Goal: Task Accomplishment & Management: Complete application form

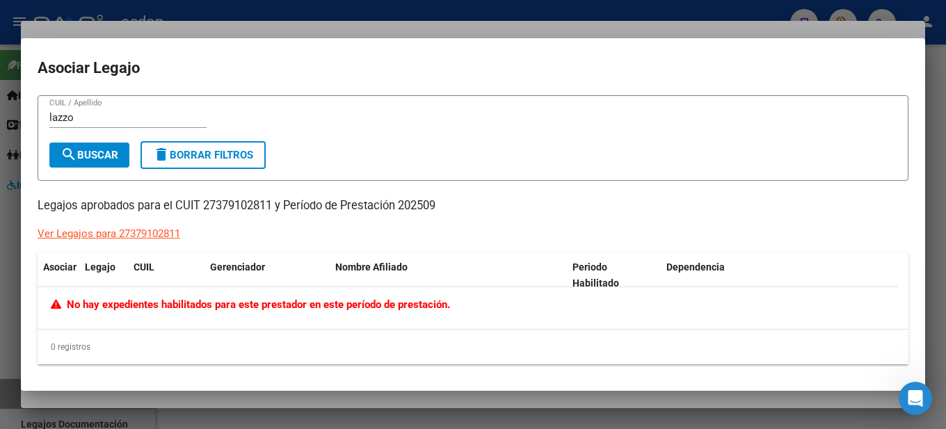
click at [90, 118] on input "lazzo" at bounding box center [127, 117] width 157 height 13
type input "l"
click at [687, 59] on div at bounding box center [473, 214] width 946 height 429
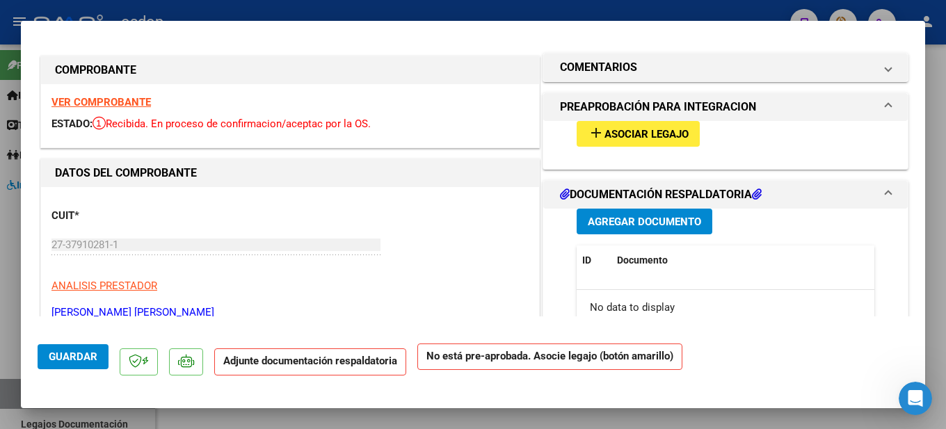
scroll to position [70, 0]
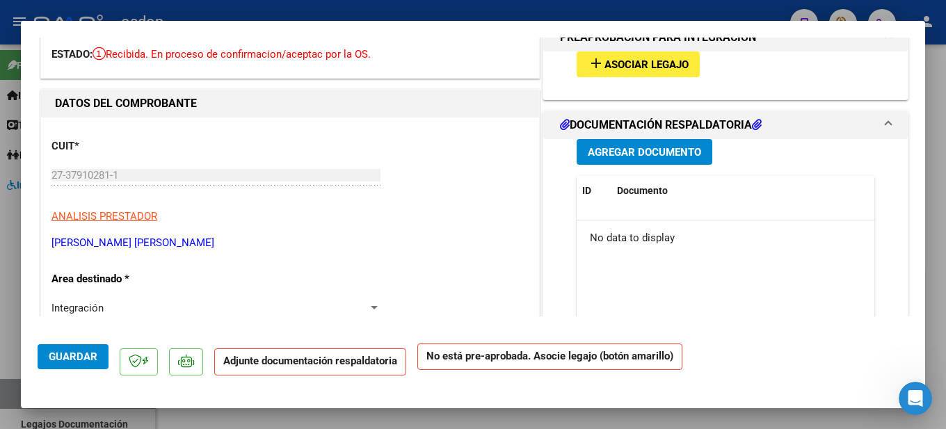
click at [637, 191] on span "Documento" at bounding box center [642, 190] width 51 height 11
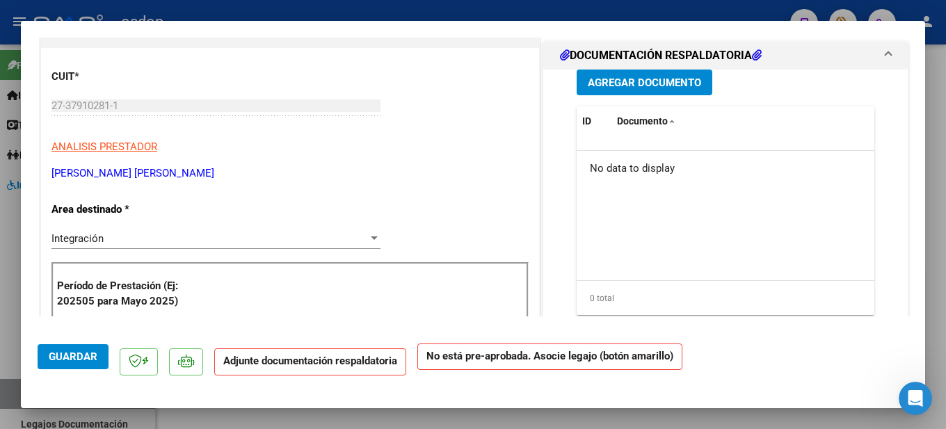
scroll to position [0, 0]
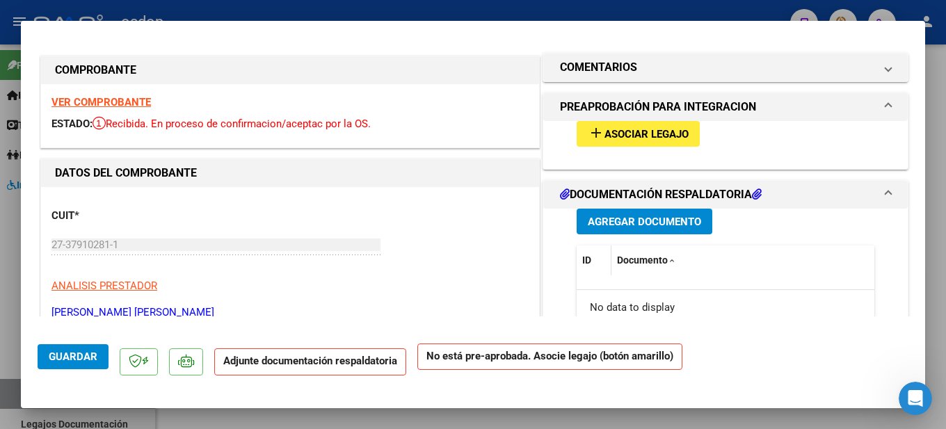
click at [584, 257] on span "ID" at bounding box center [586, 260] width 9 height 11
click at [652, 262] on span "Documento" at bounding box center [642, 260] width 51 height 11
click at [660, 258] on span "Documento" at bounding box center [642, 260] width 51 height 11
click at [687, 171] on div at bounding box center [473, 214] width 946 height 429
type input "$ 0,00"
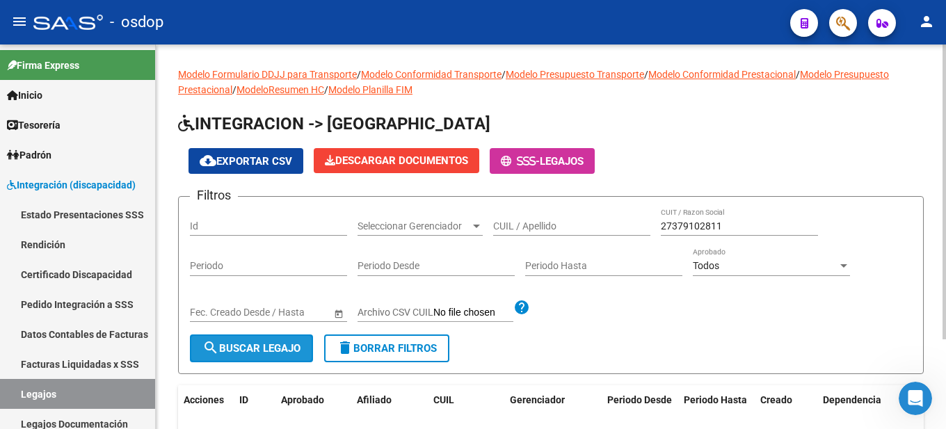
click at [259, 343] on span "search Buscar Legajo" at bounding box center [251, 348] width 98 height 13
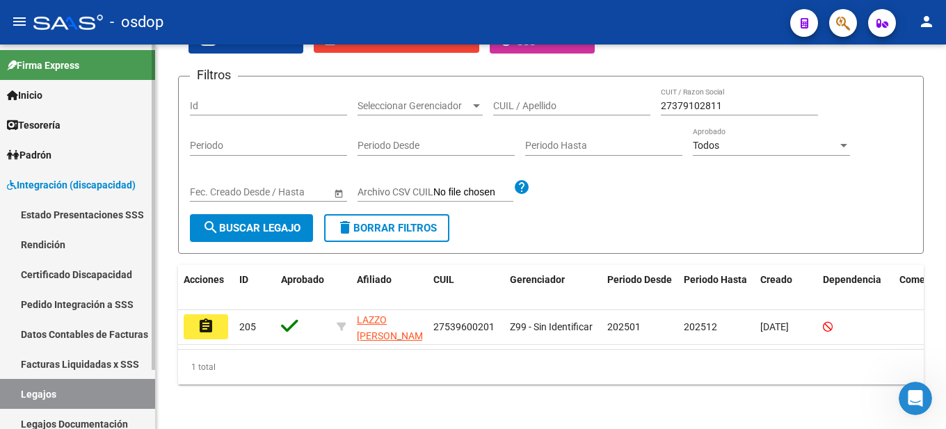
click at [56, 177] on span "Integración (discapacidad)" at bounding box center [71, 184] width 129 height 15
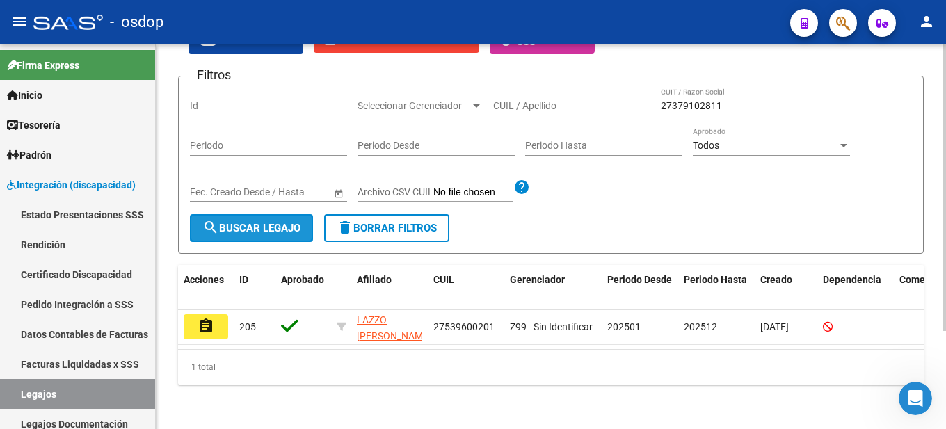
click at [287, 225] on button "search Buscar Legajo" at bounding box center [251, 228] width 123 height 28
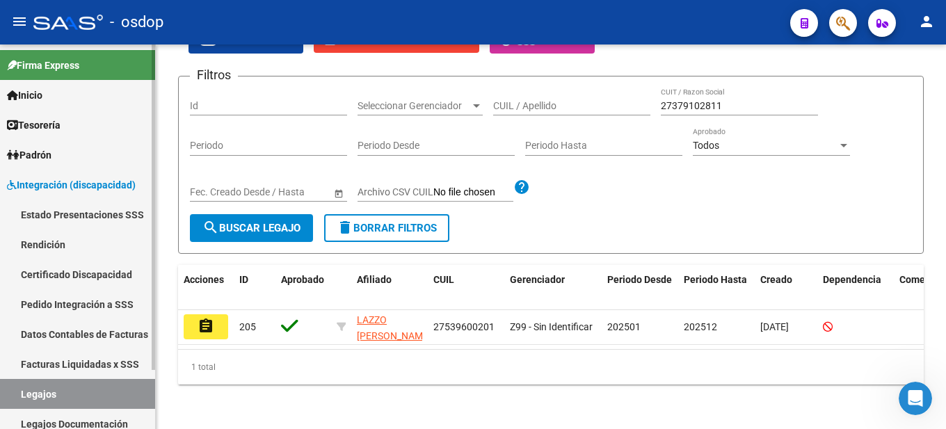
scroll to position [70, 0]
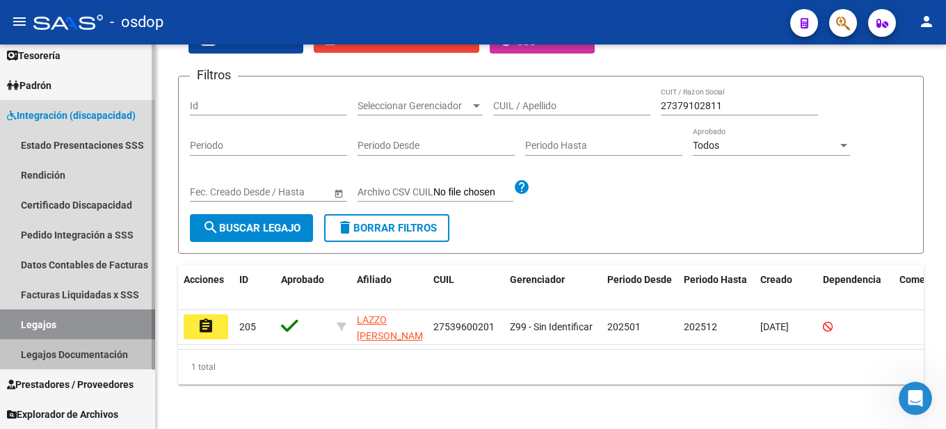
click at [86, 348] on link "Legajos Documentación" at bounding box center [77, 355] width 155 height 30
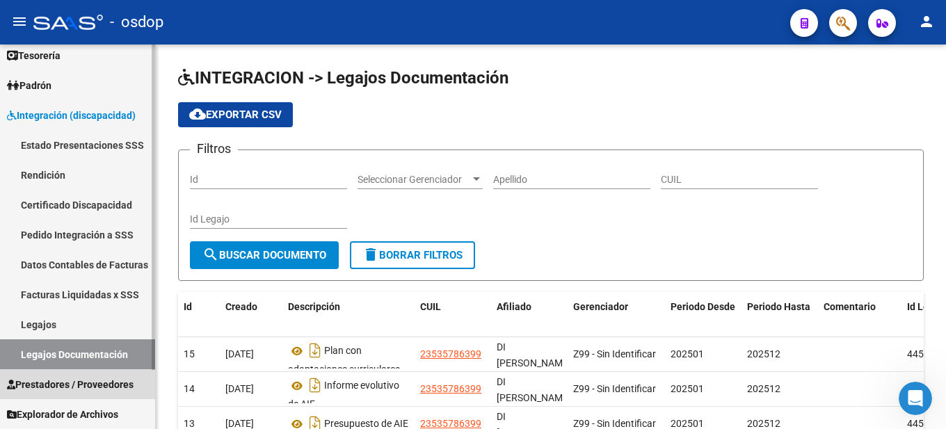
click at [104, 383] on span "Prestadores / Proveedores" at bounding box center [70, 384] width 127 height 15
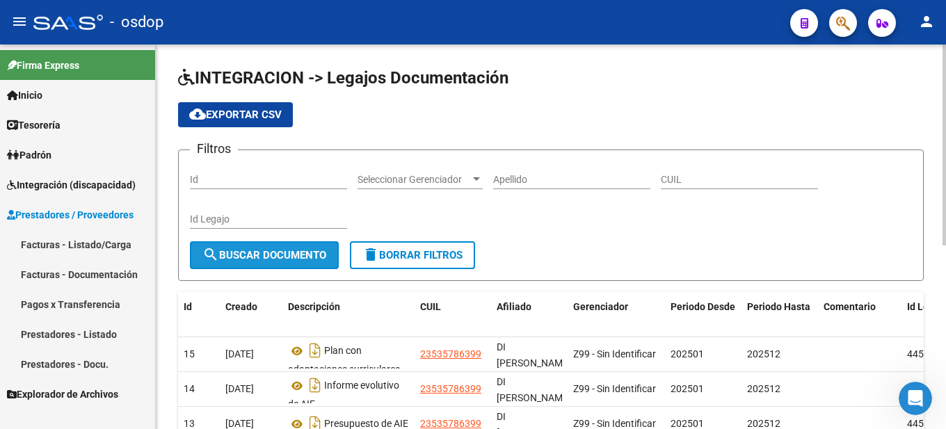
click at [257, 256] on span "search Buscar Documento" at bounding box center [264, 255] width 124 height 13
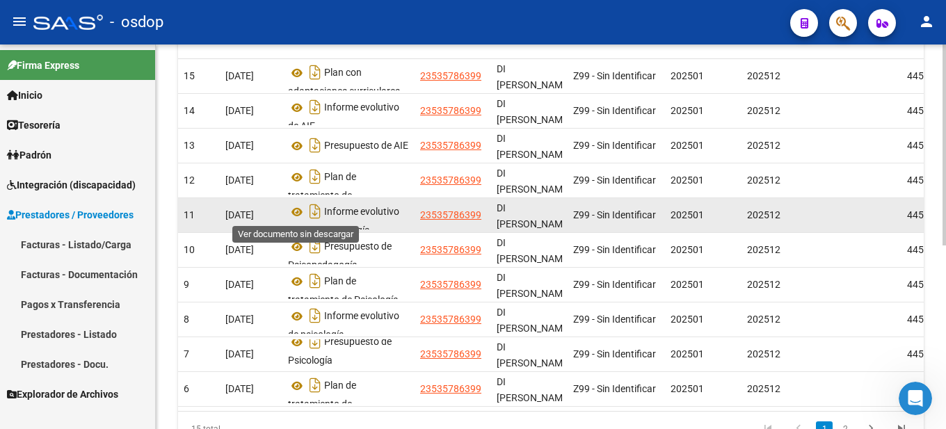
scroll to position [9, 0]
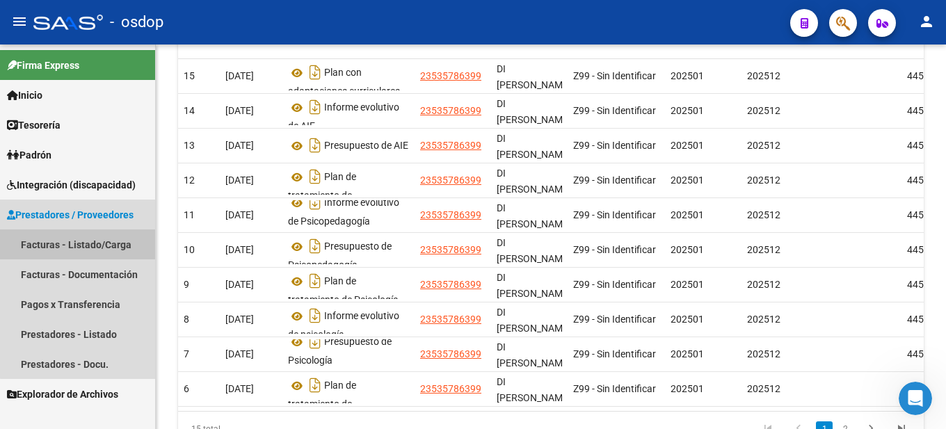
click at [80, 239] on link "Facturas - Listado/Carga" at bounding box center [77, 245] width 155 height 30
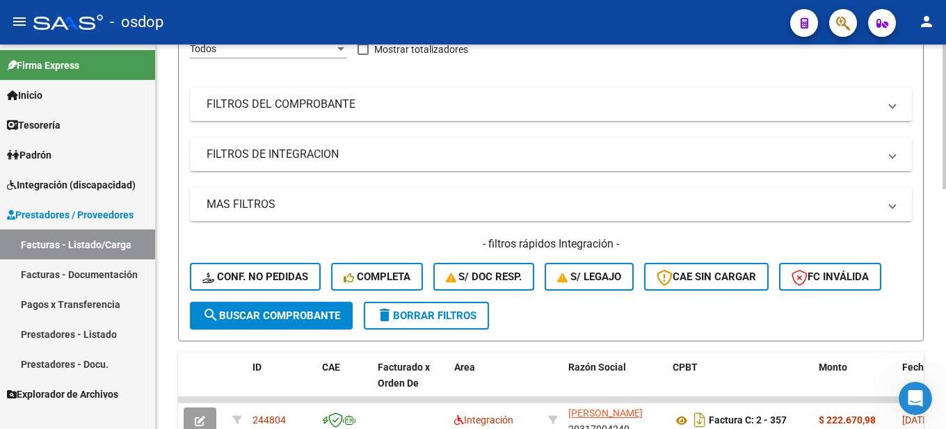
scroll to position [291, 0]
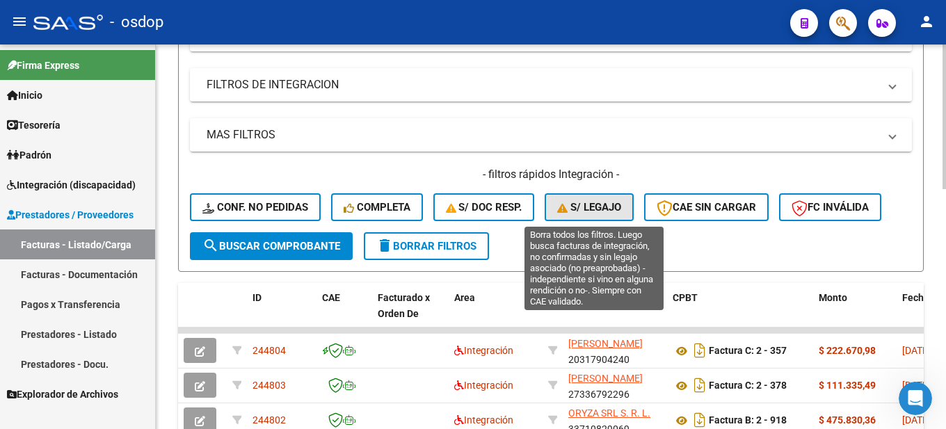
click at [592, 207] on span "S/ legajo" at bounding box center [589, 207] width 64 height 13
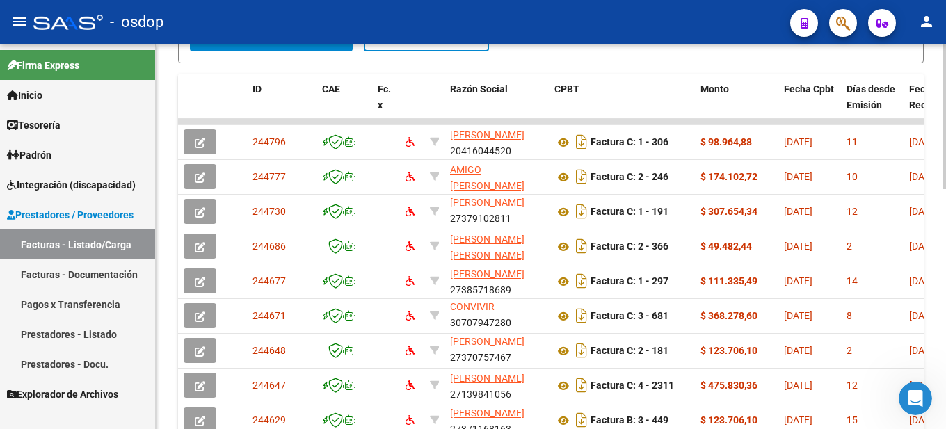
scroll to position [639, 0]
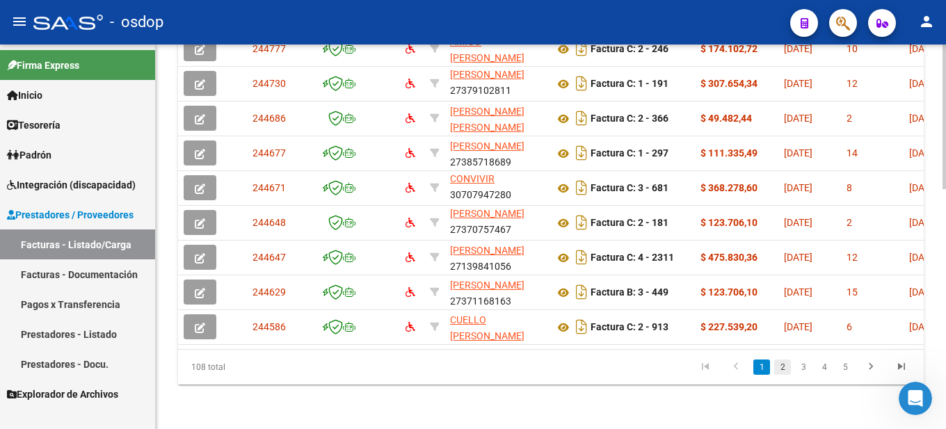
click at [687, 364] on link "2" at bounding box center [782, 367] width 17 height 15
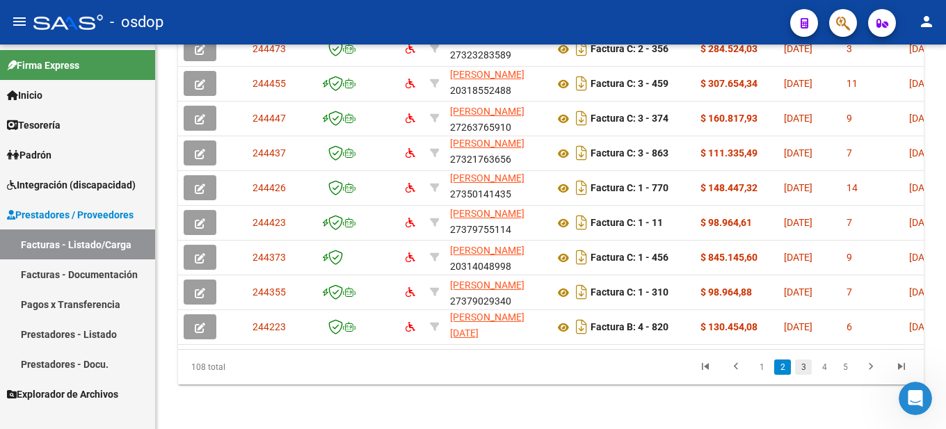
click at [687, 365] on link "3" at bounding box center [803, 367] width 17 height 15
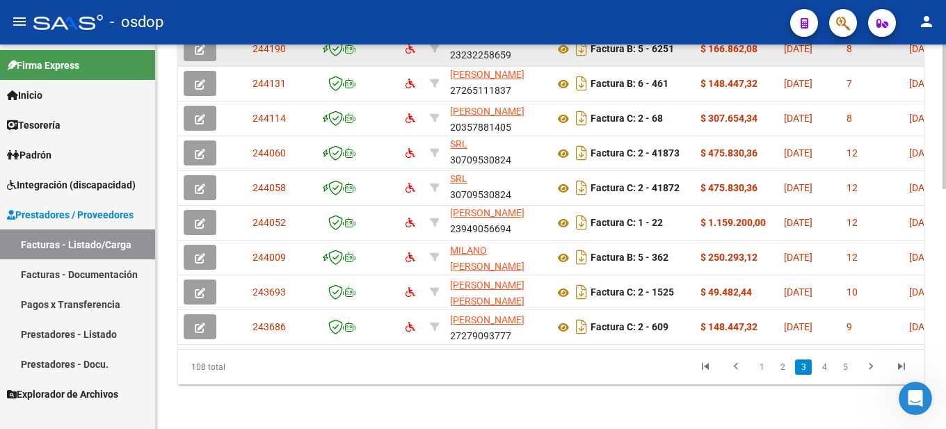
scroll to position [0, 0]
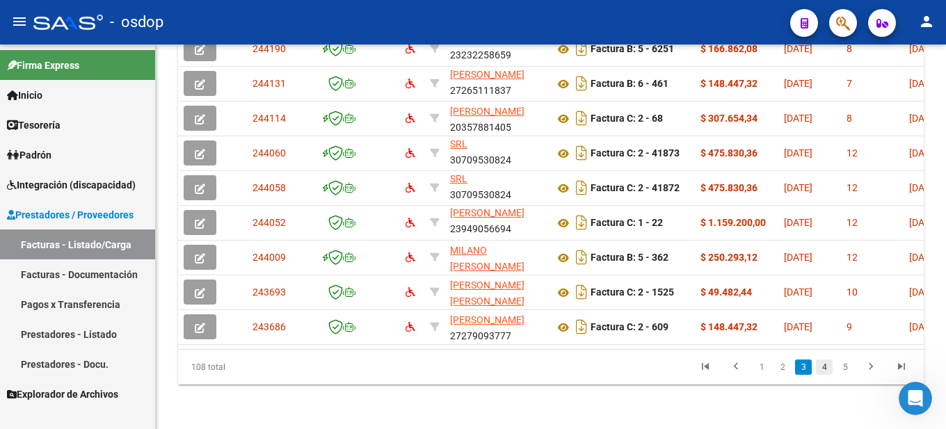
click at [687, 365] on link "4" at bounding box center [824, 367] width 17 height 15
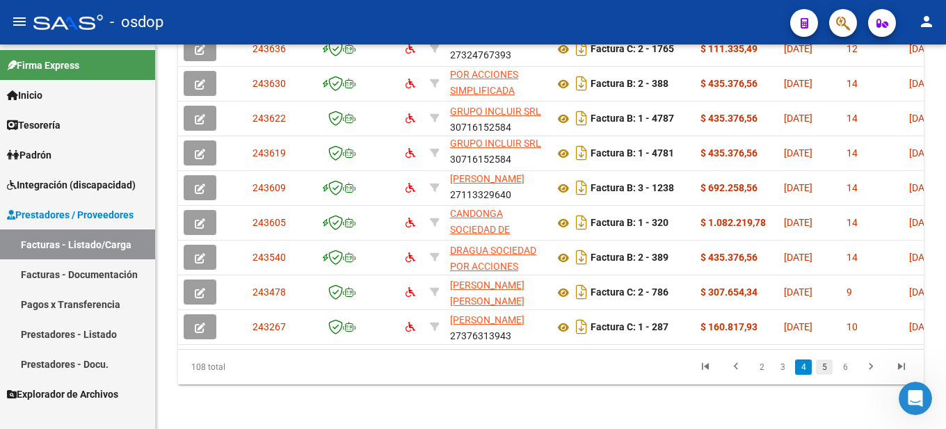
click at [687, 364] on link "5" at bounding box center [824, 367] width 17 height 15
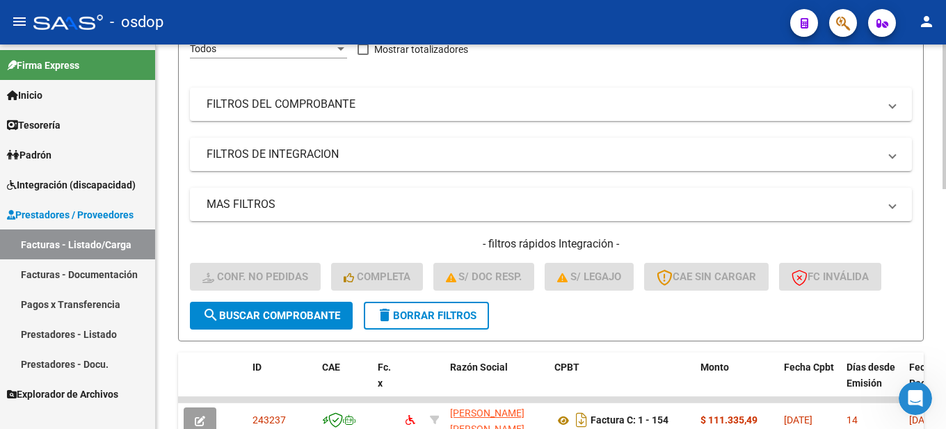
click at [296, 314] on span "search Buscar Comprobante" at bounding box center [271, 316] width 138 height 13
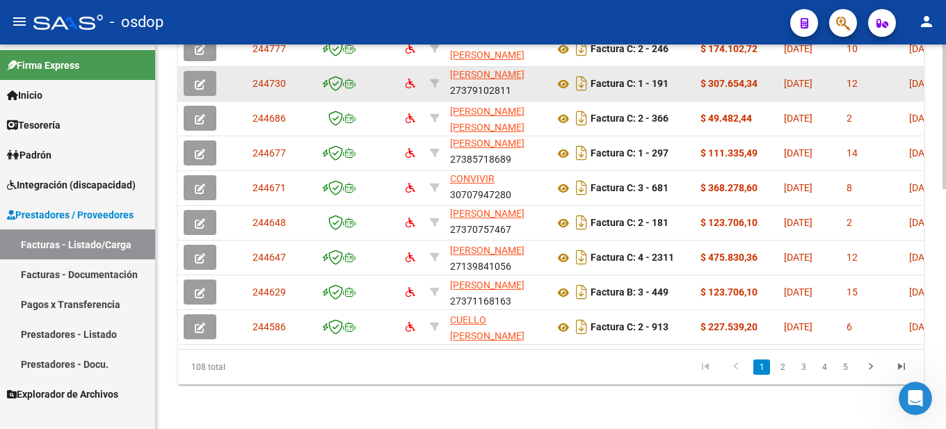
scroll to position [360, 0]
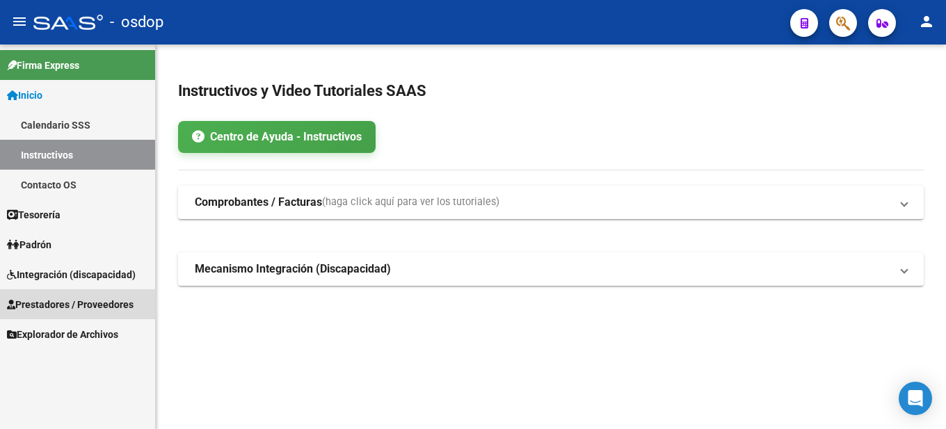
click at [98, 300] on span "Prestadores / Proveedores" at bounding box center [70, 304] width 127 height 15
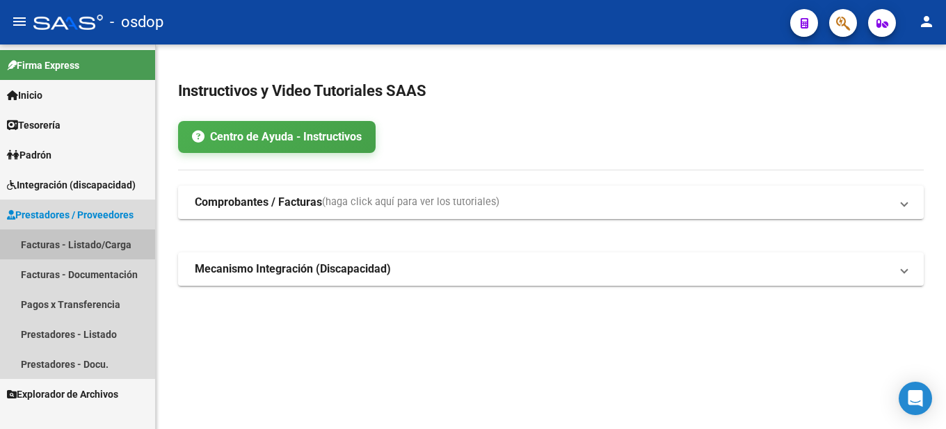
click at [113, 239] on link "Facturas - Listado/Carga" at bounding box center [77, 245] width 155 height 30
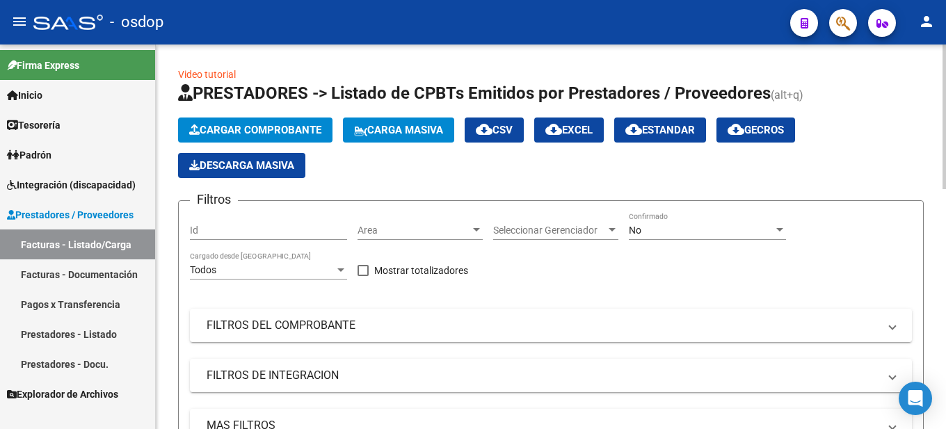
scroll to position [278, 0]
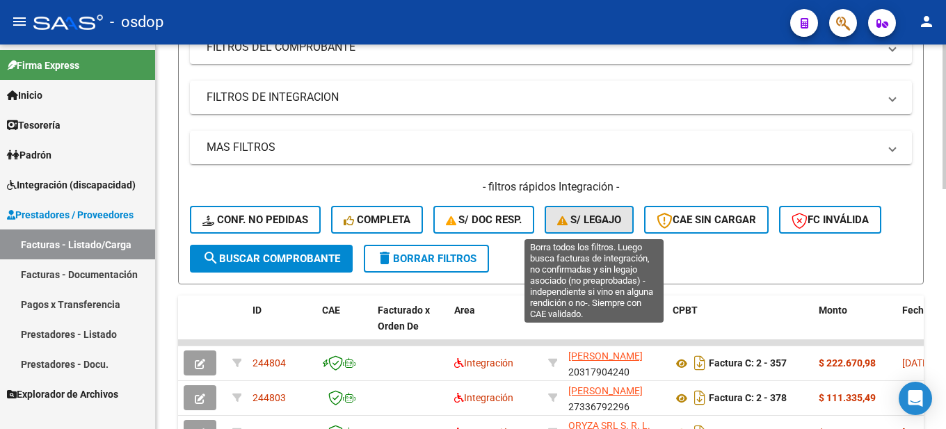
click at [584, 218] on span "S/ legajo" at bounding box center [589, 220] width 64 height 13
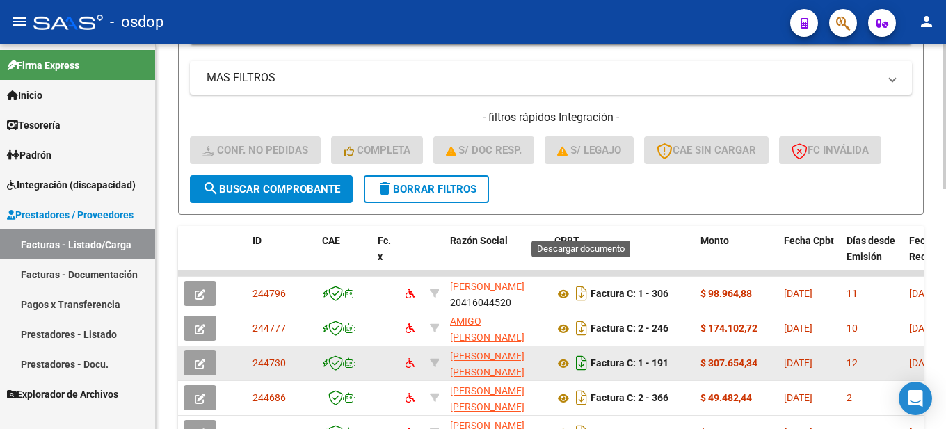
scroll to position [487, 0]
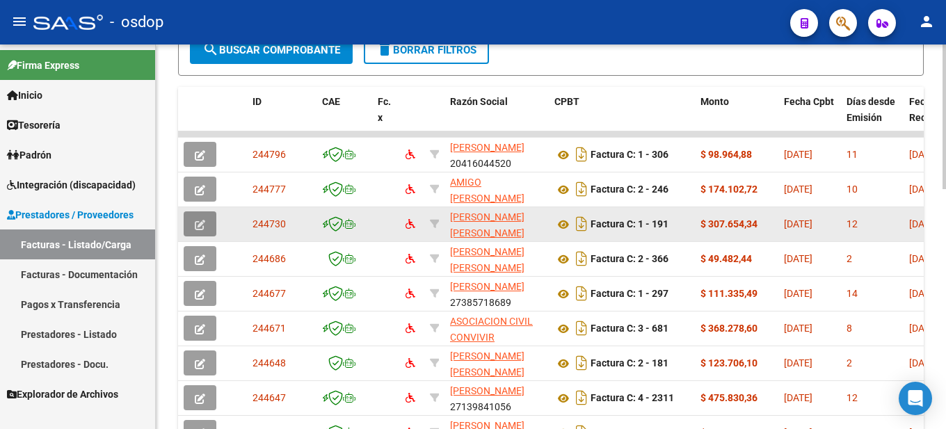
click at [200, 226] on icon "button" at bounding box center [200, 225] width 10 height 10
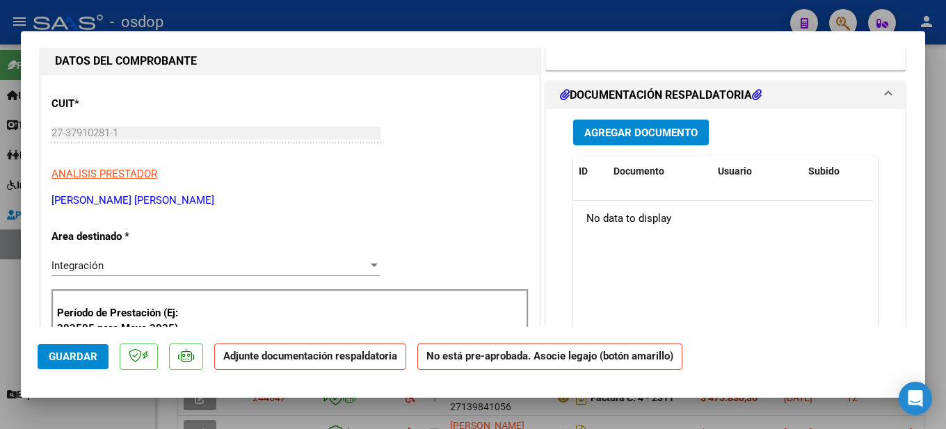
scroll to position [0, 0]
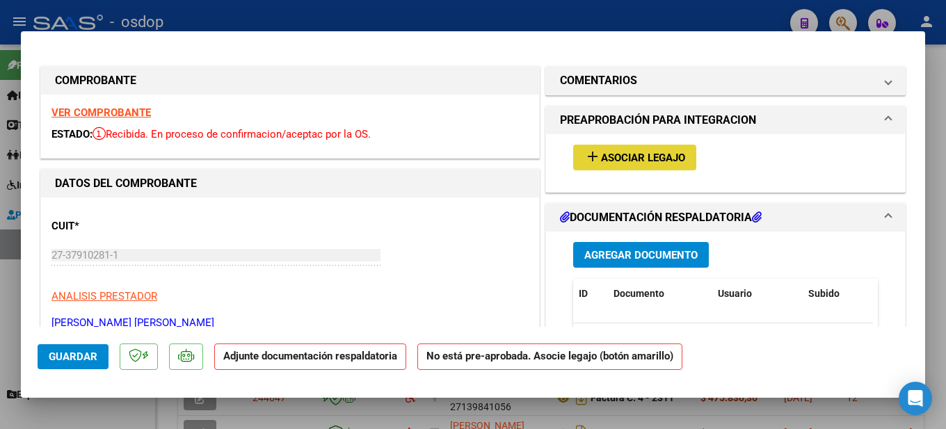
click at [611, 157] on span "Asociar Legajo" at bounding box center [643, 158] width 84 height 13
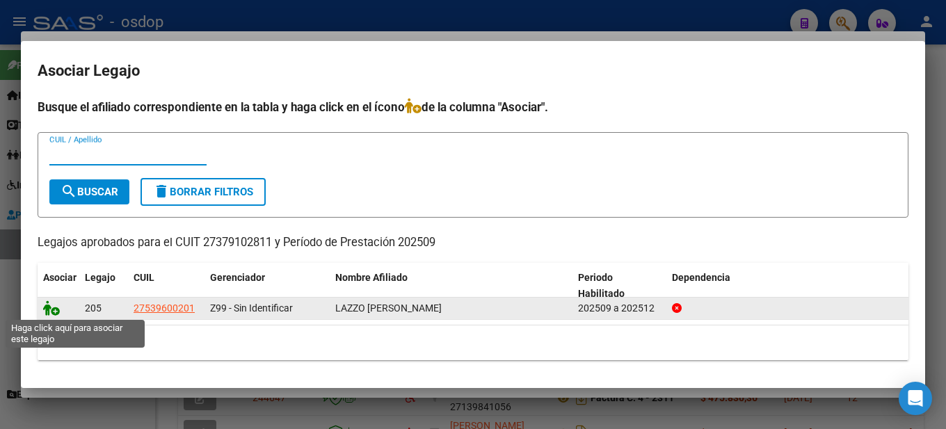
click at [56, 310] on icon at bounding box center [51, 308] width 17 height 15
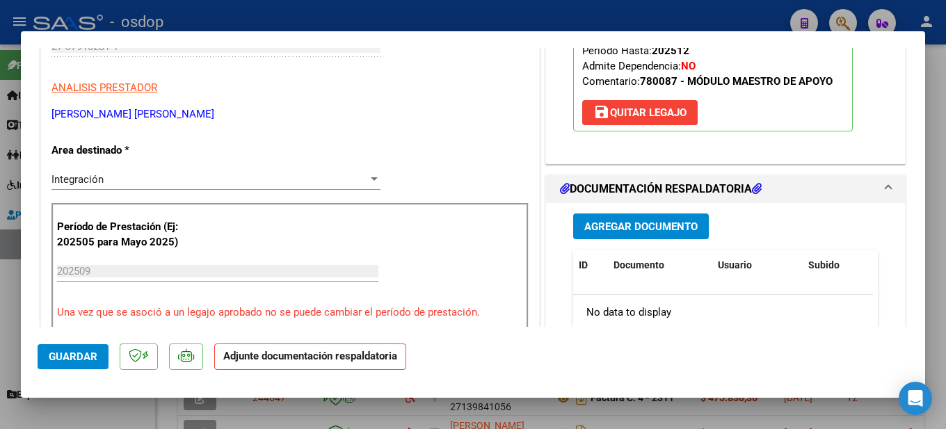
scroll to position [278, 0]
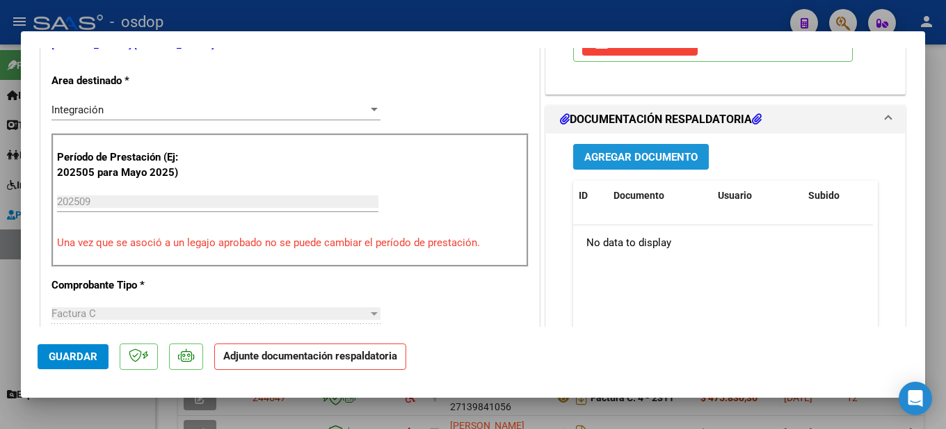
click at [658, 154] on span "Agregar Documento" at bounding box center [640, 157] width 113 height 13
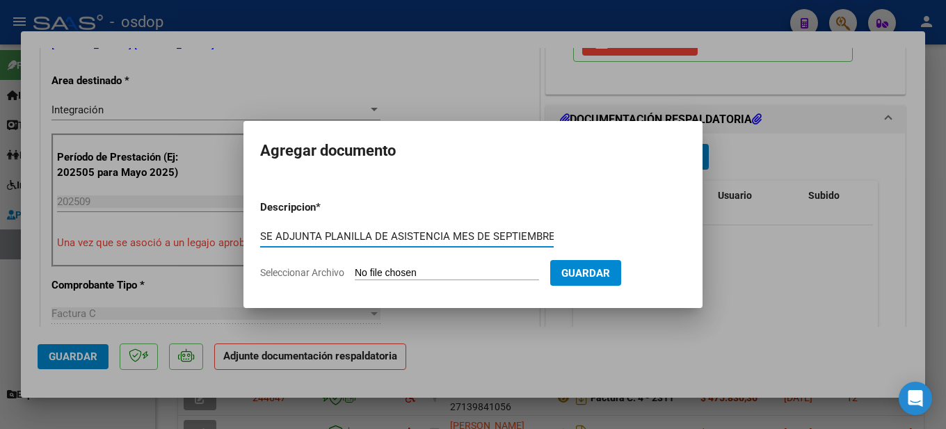
type input "SE ADJUNTA PLANILLA DE ASISTENCIA MES DE SEPTIEMBRE"
click at [424, 273] on input "Seleccionar Archivo" at bounding box center [447, 273] width 184 height 13
type input "C:\fakepath\Asistencia Septiembre MA LAZZO VICTORIA.pdf"
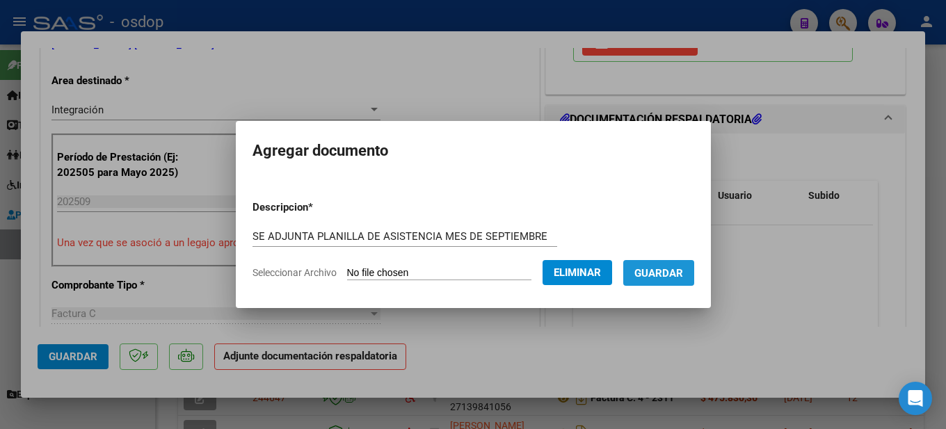
click at [669, 276] on span "Guardar" at bounding box center [658, 273] width 49 height 13
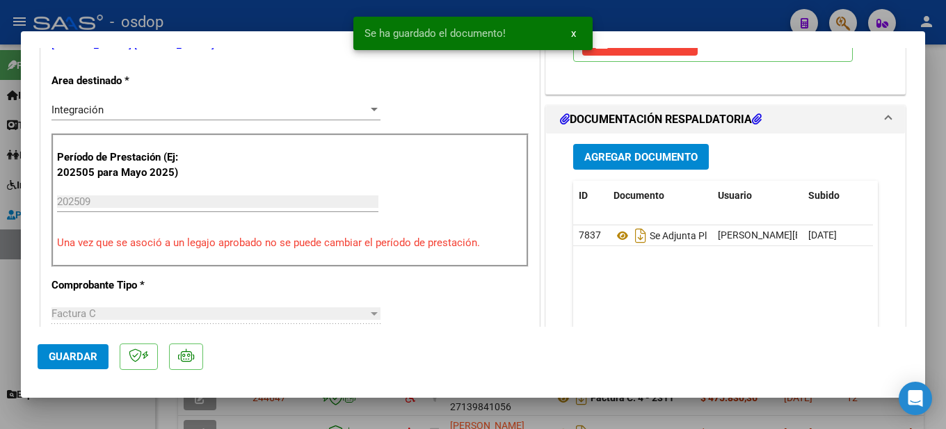
click at [929, 227] on div at bounding box center [473, 214] width 946 height 429
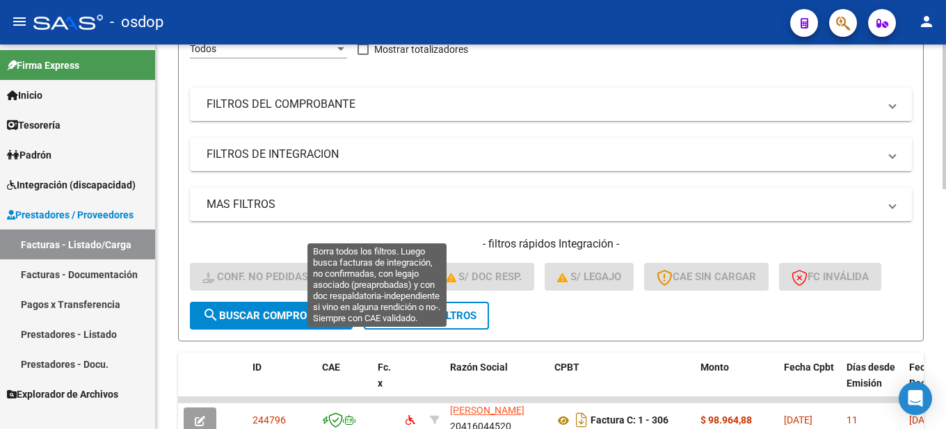
scroll to position [0, 0]
